Goal: Information Seeking & Learning: Find specific fact

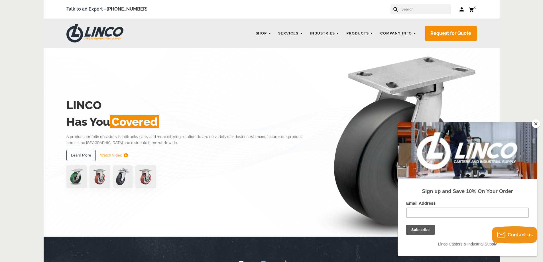
click at [428, 9] on input "text" at bounding box center [426, 9] width 50 height 10
paste input "CWL-0012958 S5ZZ50JZ8317YY"
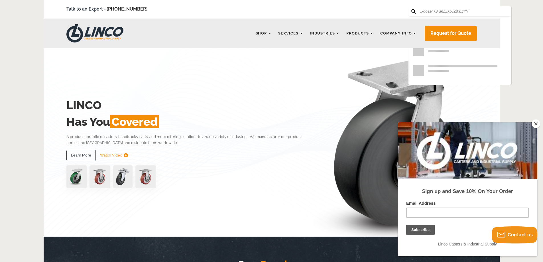
type input "CWL-0012958 S5ZZ50JZ8317YY"
click at [412, 9] on button at bounding box center [414, 11] width 4 height 4
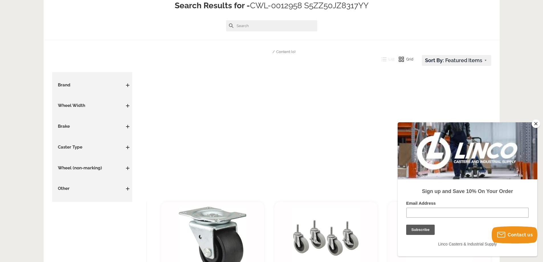
click at [538, 123] on button "Close" at bounding box center [536, 124] width 9 height 9
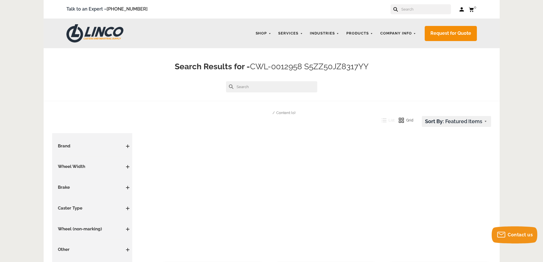
click at [419, 10] on input "text" at bounding box center [426, 9] width 50 height 10
drag, startPoint x: 252, startPoint y: 66, endPoint x: 303, endPoint y: 64, distance: 51.7
click at [303, 64] on span "CWL-0012958 S5ZZ50JZ8317YY" at bounding box center [309, 66] width 119 height 9
copy span "CWL-0012958"
click at [420, 11] on input "text" at bounding box center [426, 9] width 50 height 10
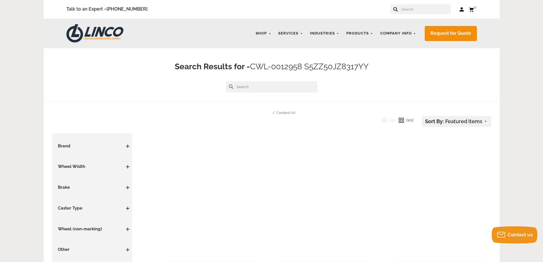
paste input "CWL-0012958"
type input "CWL-0012958"
click at [394, 7] on button at bounding box center [396, 9] width 4 height 4
click at [410, 11] on input "text" at bounding box center [426, 9] width 50 height 10
paste input "CWL-0012958"
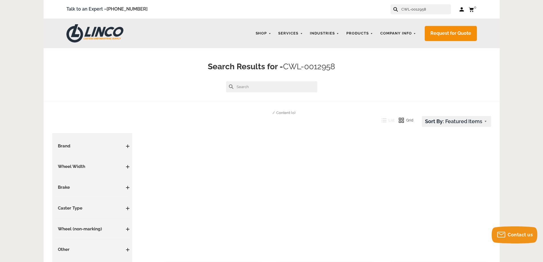
type input "CWL-0012958"
click at [394, 7] on button at bounding box center [396, 9] width 4 height 4
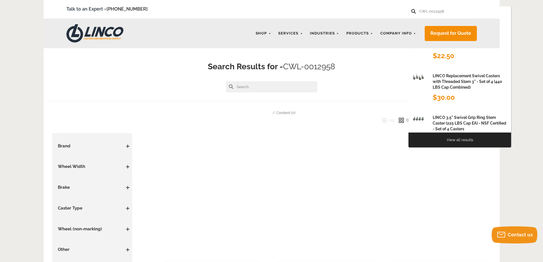
click at [457, 136] on div "View all results" at bounding box center [460, 140] width 103 height 15
click at [452, 143] on div "View all results" at bounding box center [460, 140] width 103 height 15
click at [453, 139] on link "View all results" at bounding box center [460, 140] width 27 height 4
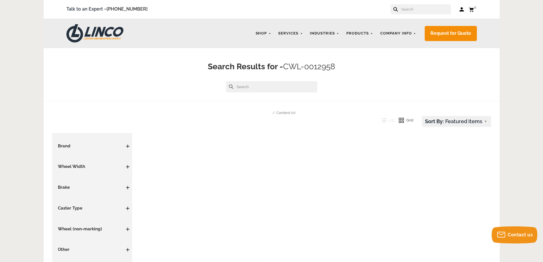
click at [427, 7] on input "text" at bounding box center [426, 9] width 50 height 10
click at [258, 85] on input "text" at bounding box center [271, 86] width 91 height 11
